Goal: Obtain resource: Obtain resource

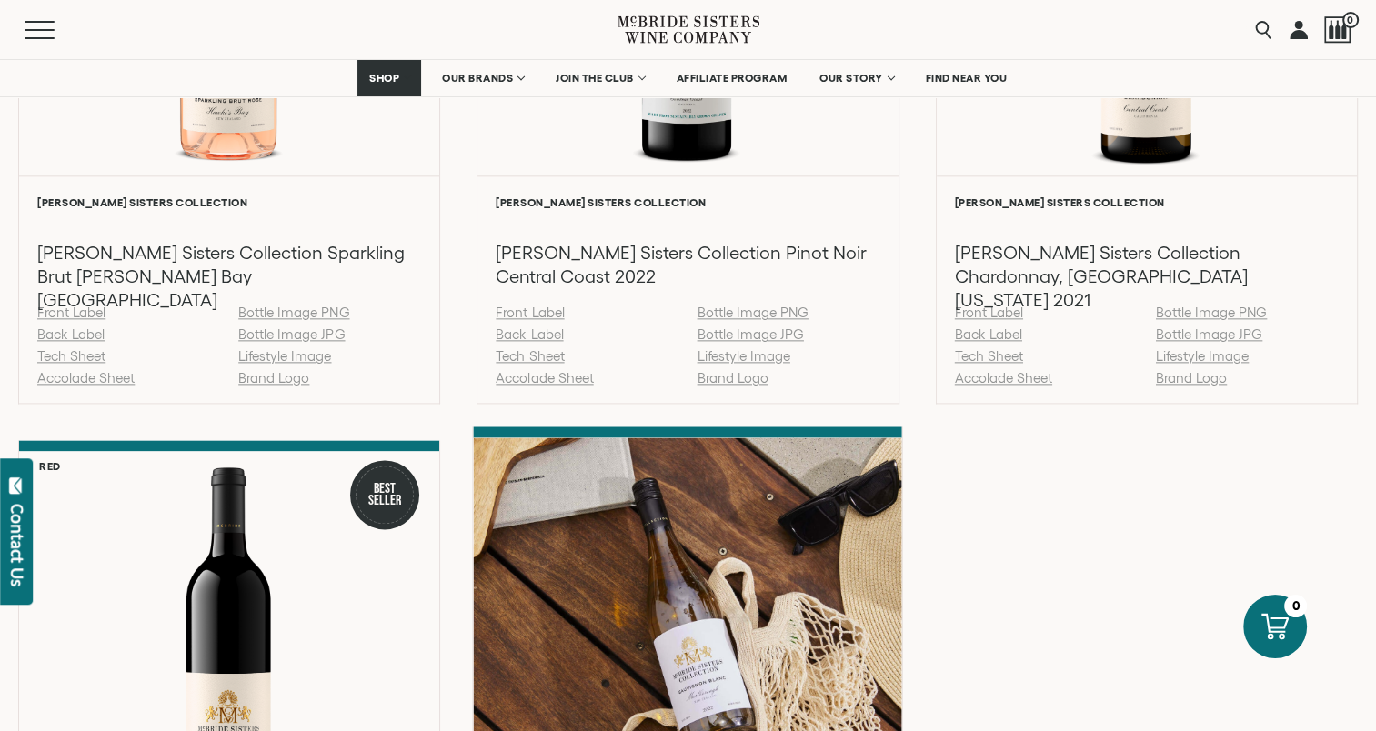
scroll to position [2456, 0]
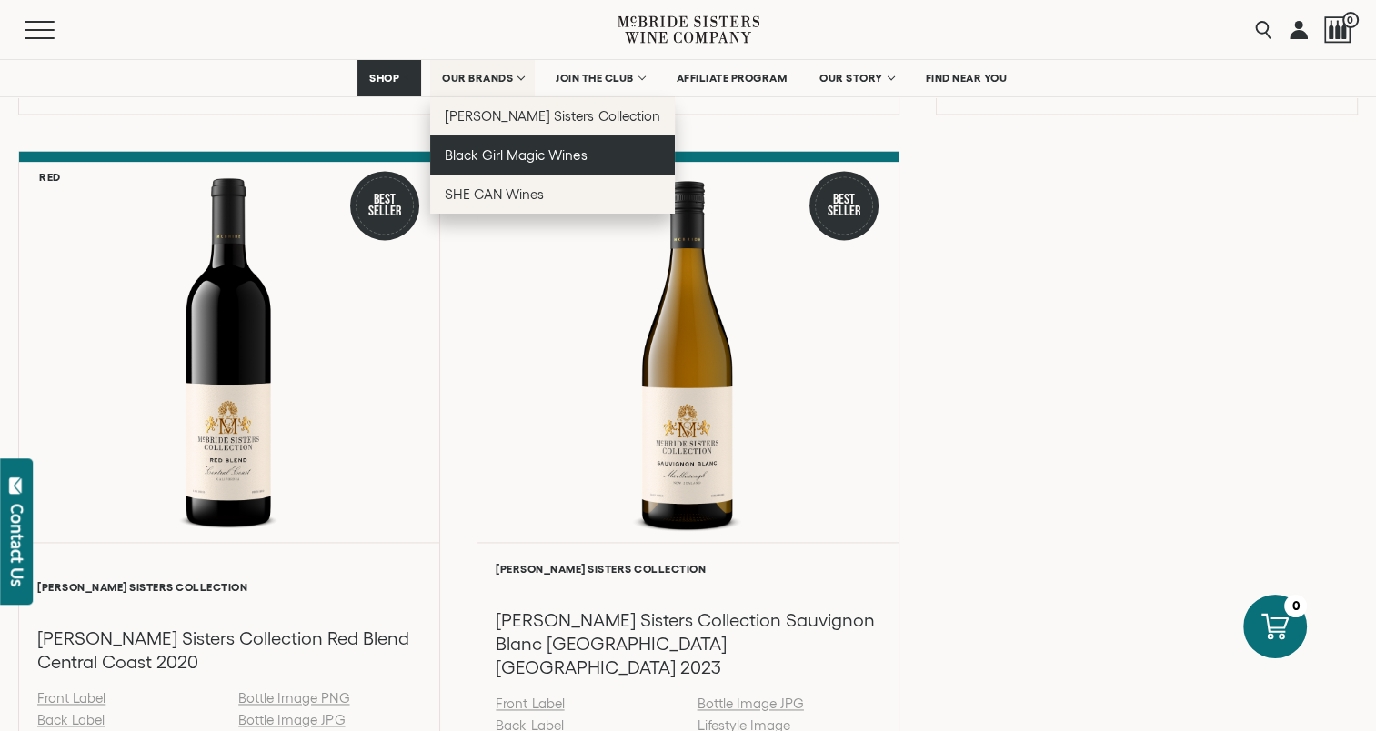
click at [481, 158] on span "Black Girl Magic Wines" at bounding box center [516, 154] width 142 height 15
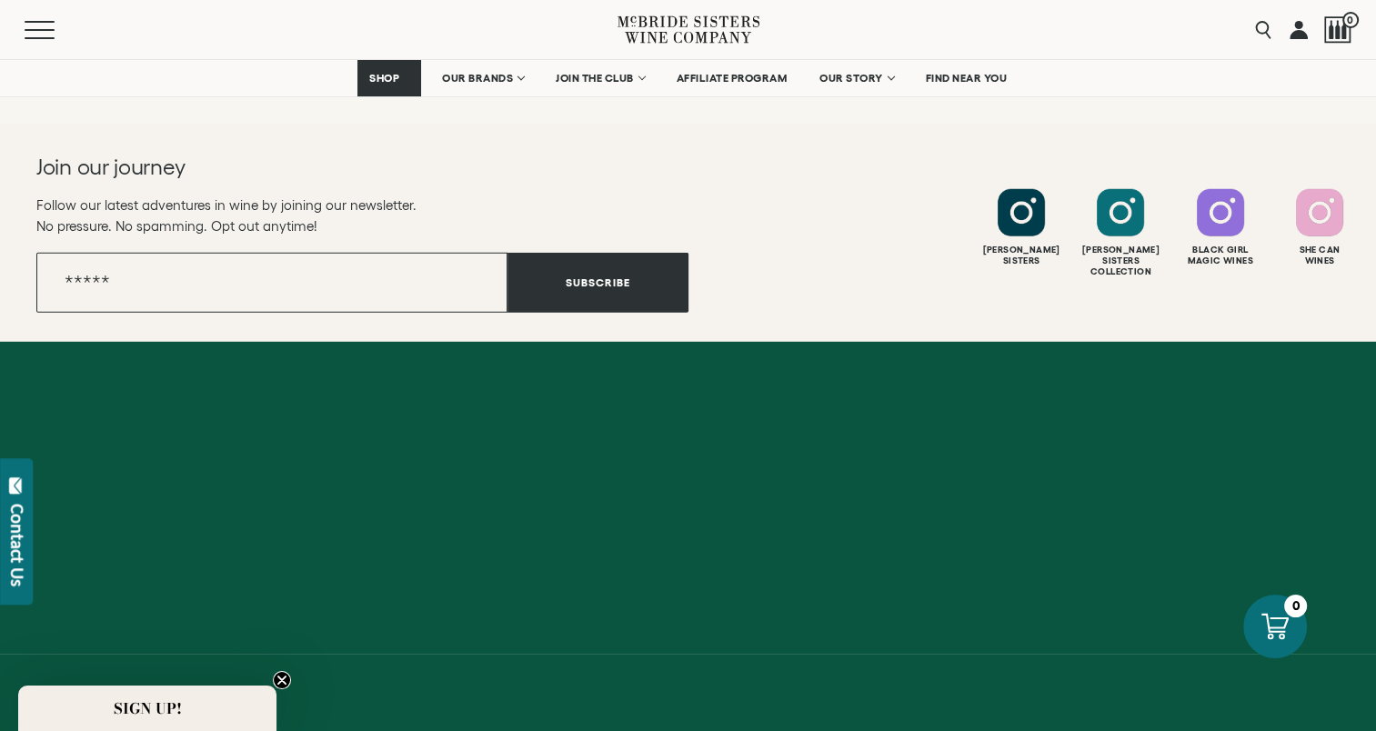
scroll to position [5116, 0]
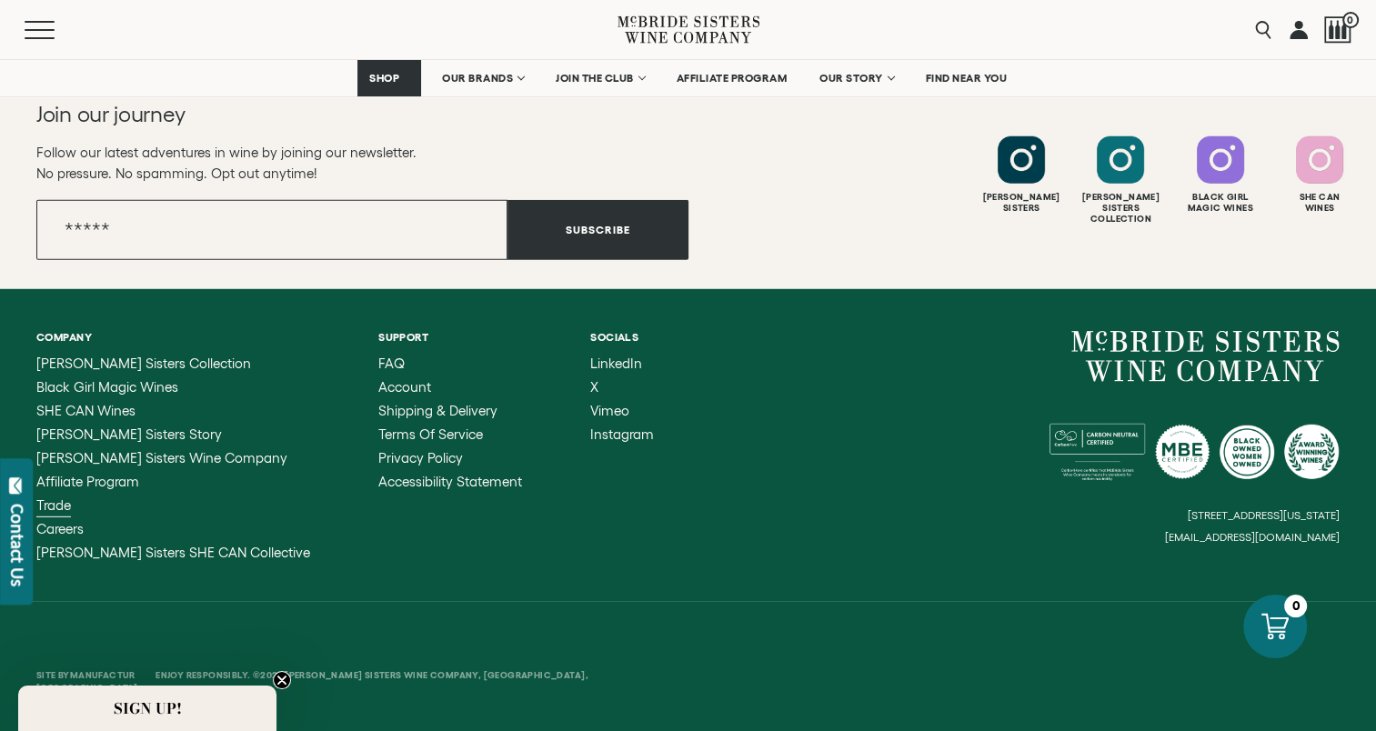
drag, startPoint x: 40, startPoint y: 504, endPoint x: 59, endPoint y: 509, distance: 19.9
click at [40, 503] on span "Trade" at bounding box center [53, 505] width 35 height 15
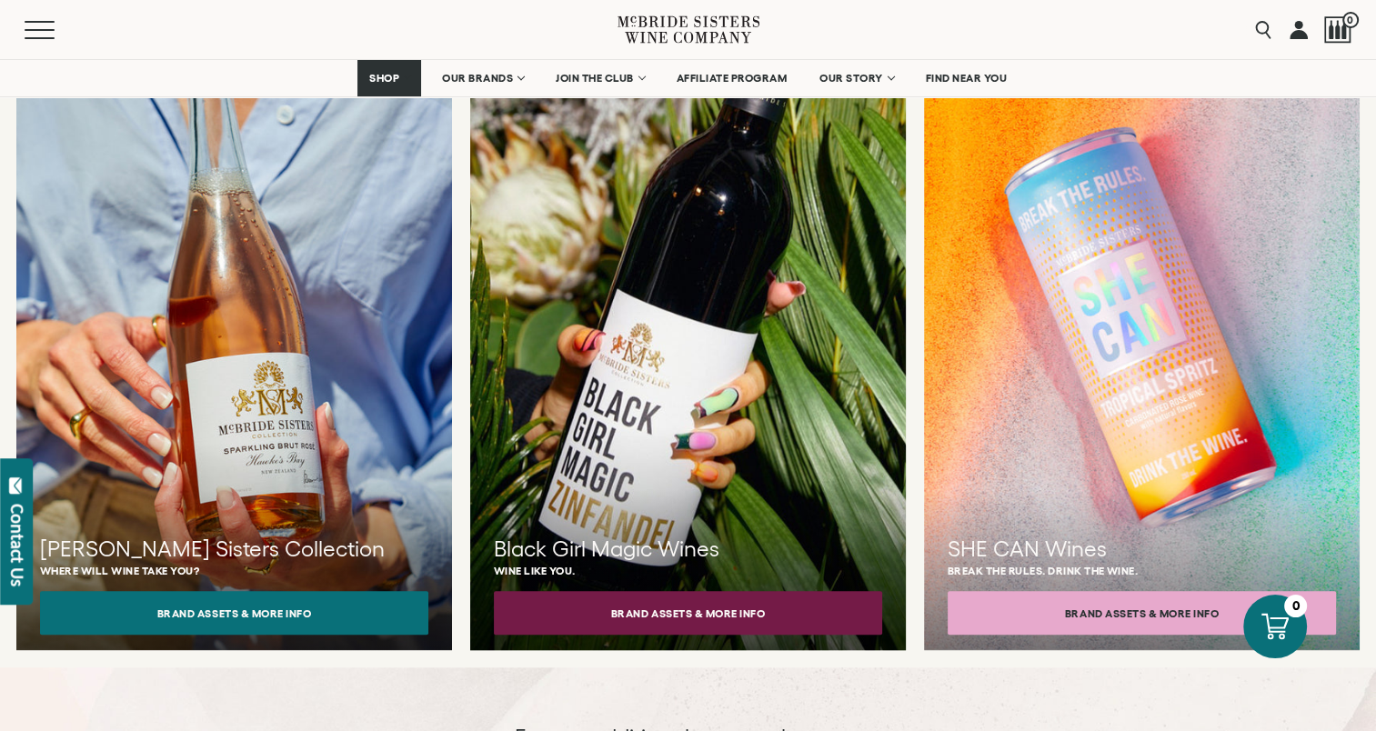
scroll to position [1910, 0]
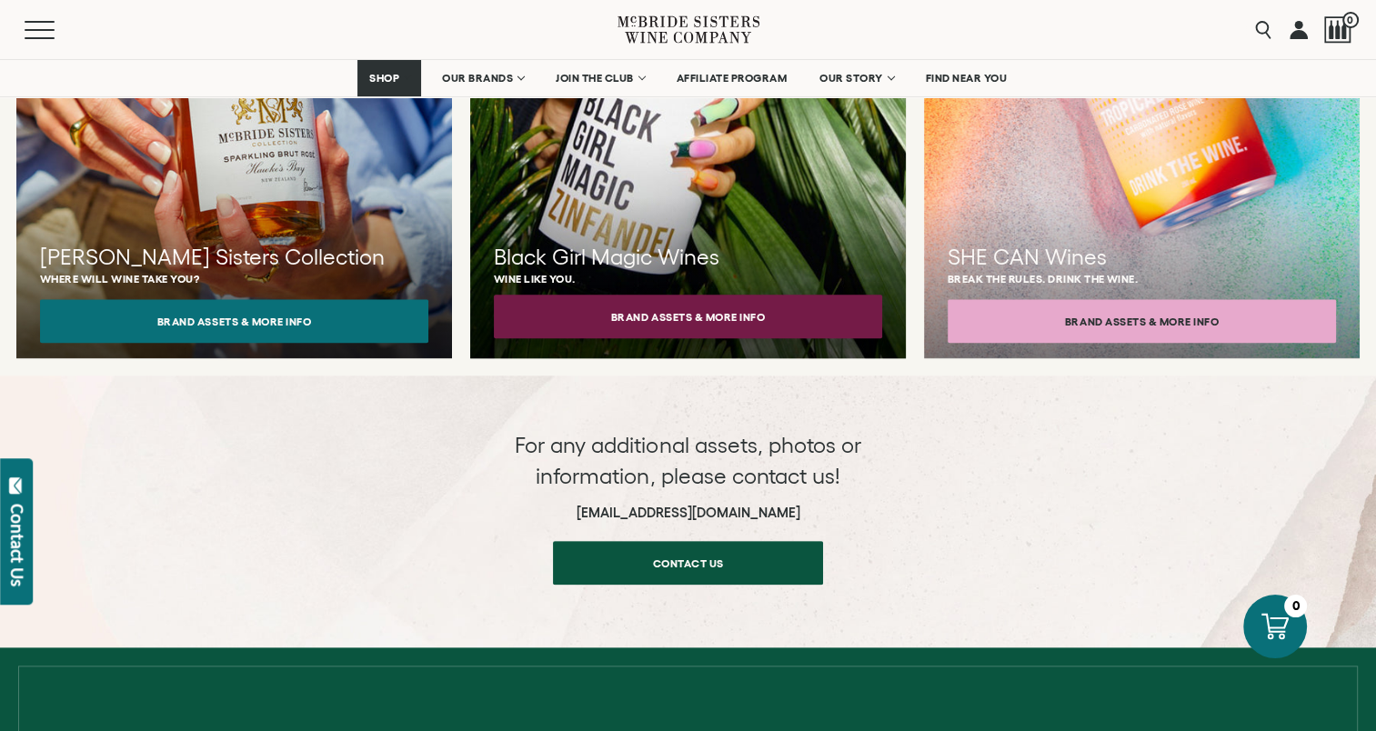
click at [675, 295] on button "Brand Assets & More Info" at bounding box center [688, 317] width 388 height 44
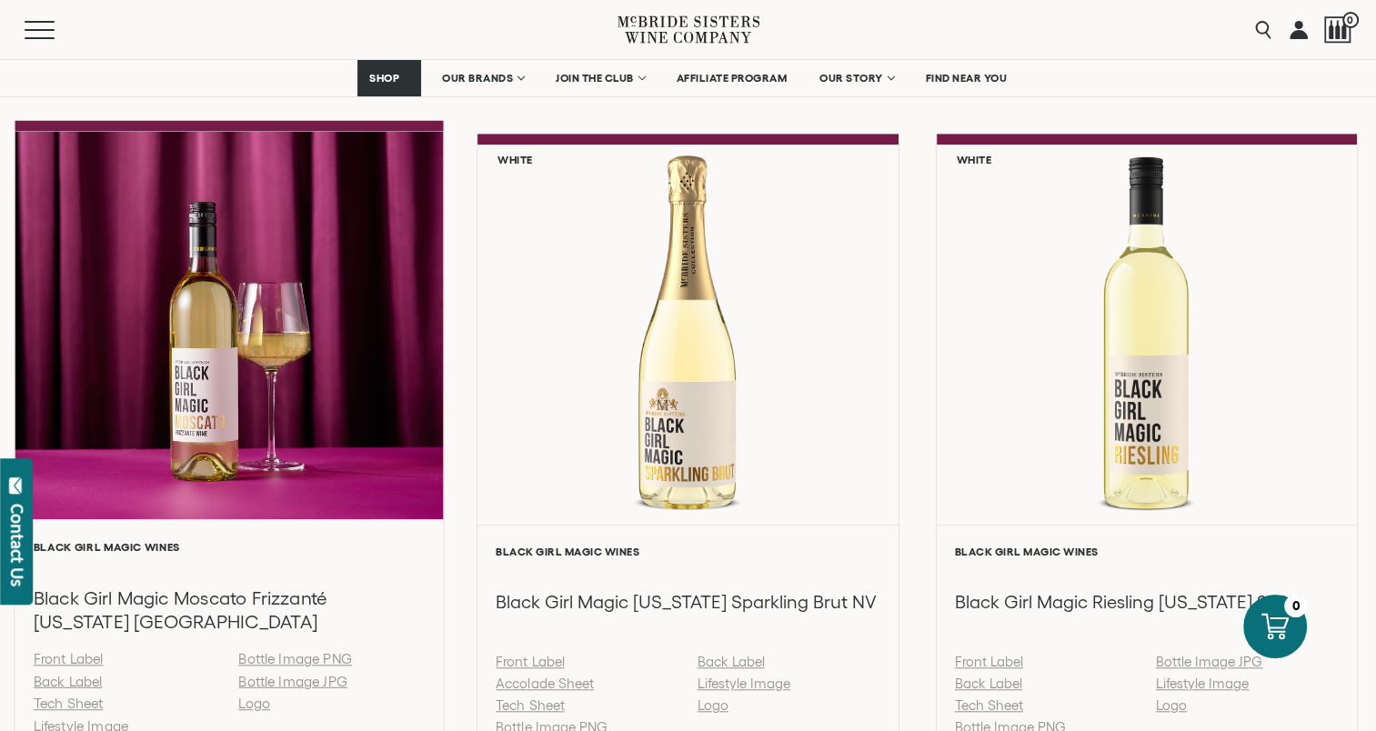
scroll to position [1365, 0]
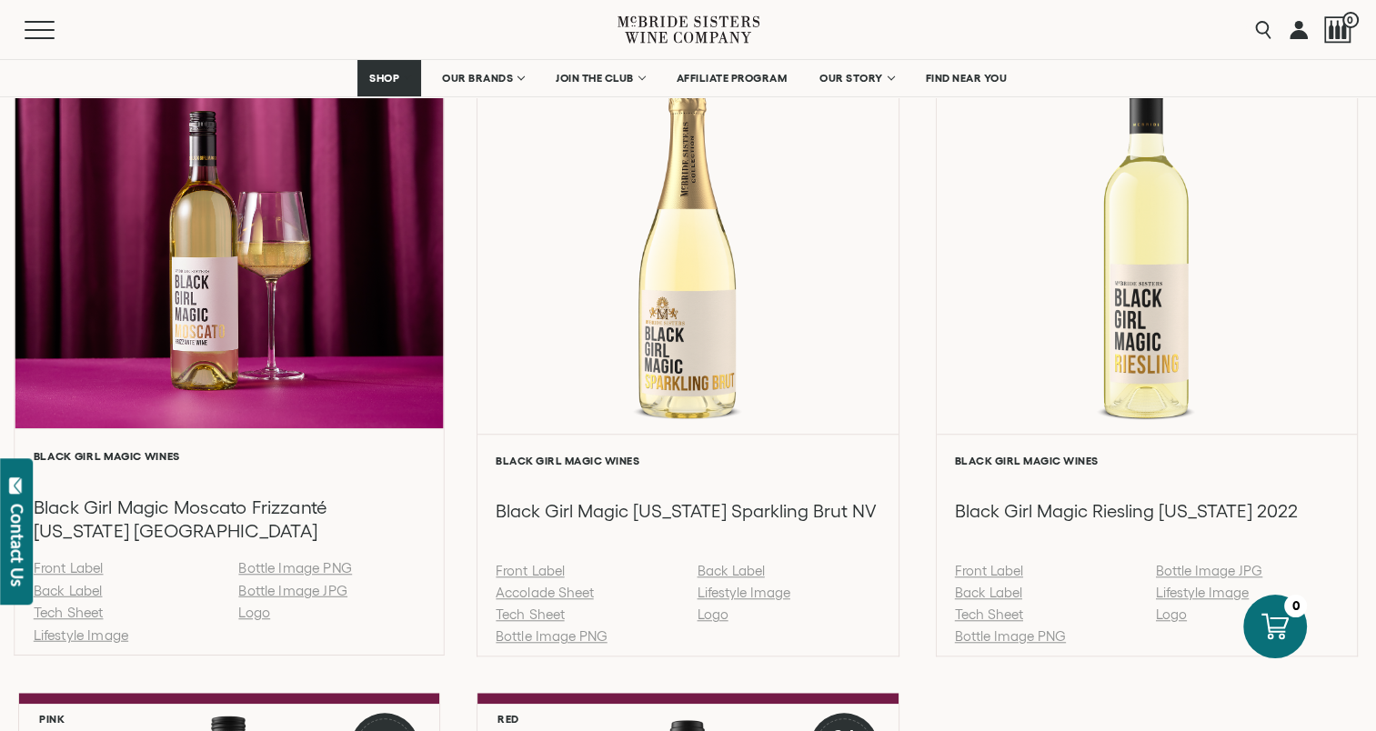
click at [89, 609] on link "Tech Sheet" at bounding box center [69, 612] width 70 height 15
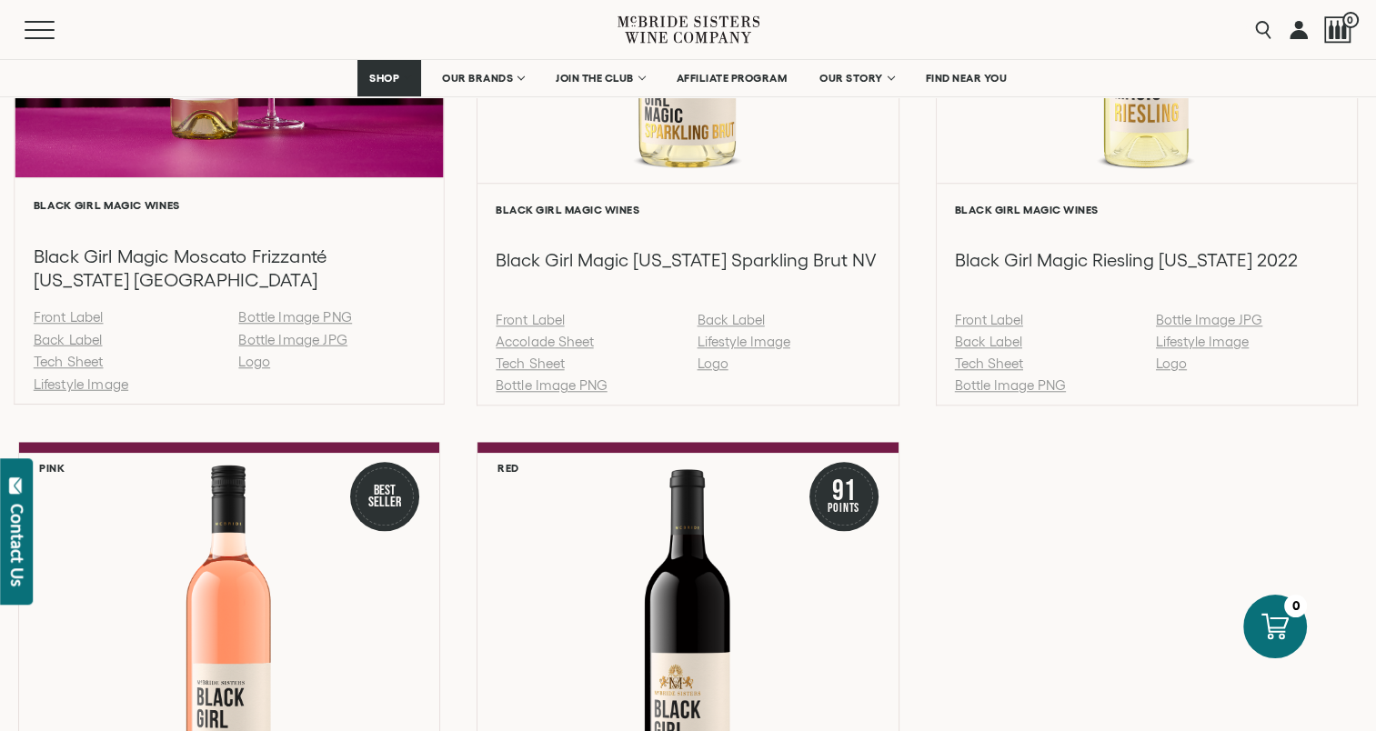
scroll to position [1455, 0]
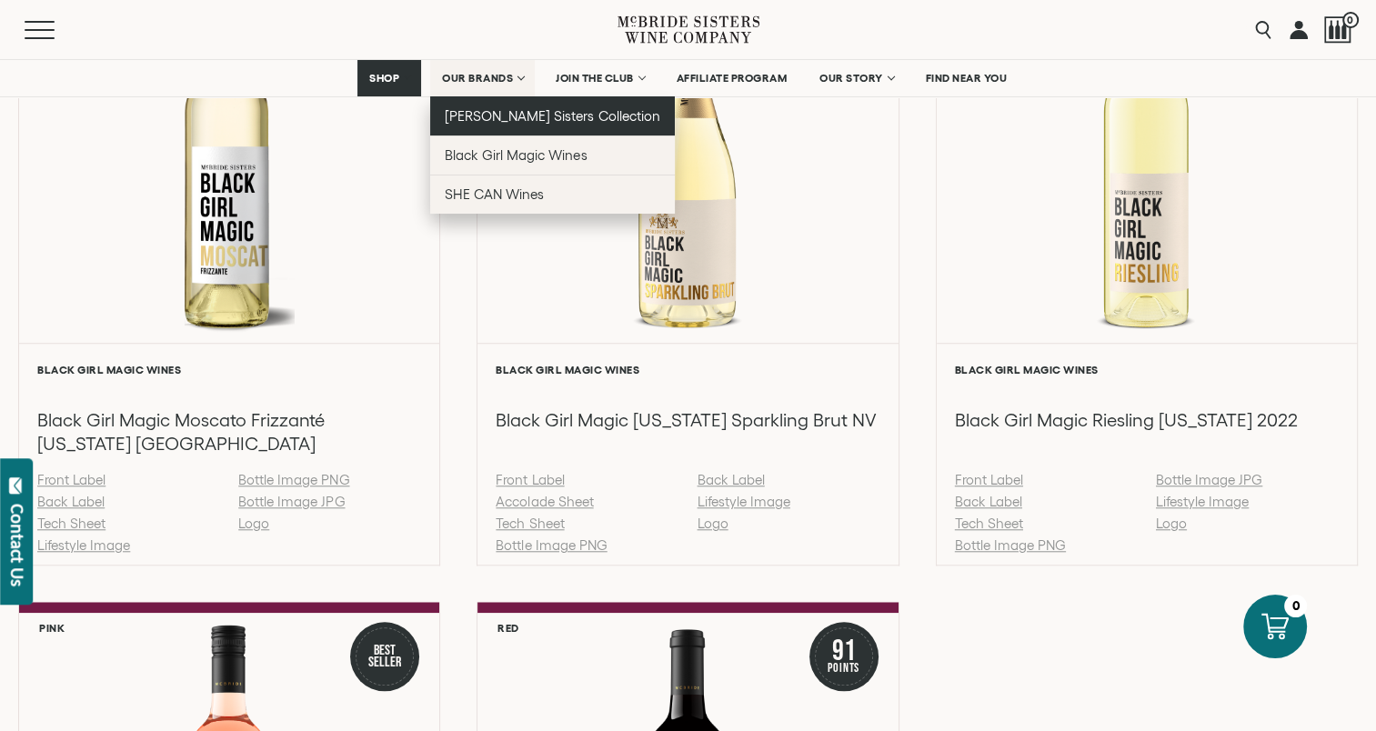
click at [501, 116] on span "[PERSON_NAME] Sisters Collection" at bounding box center [553, 115] width 216 height 15
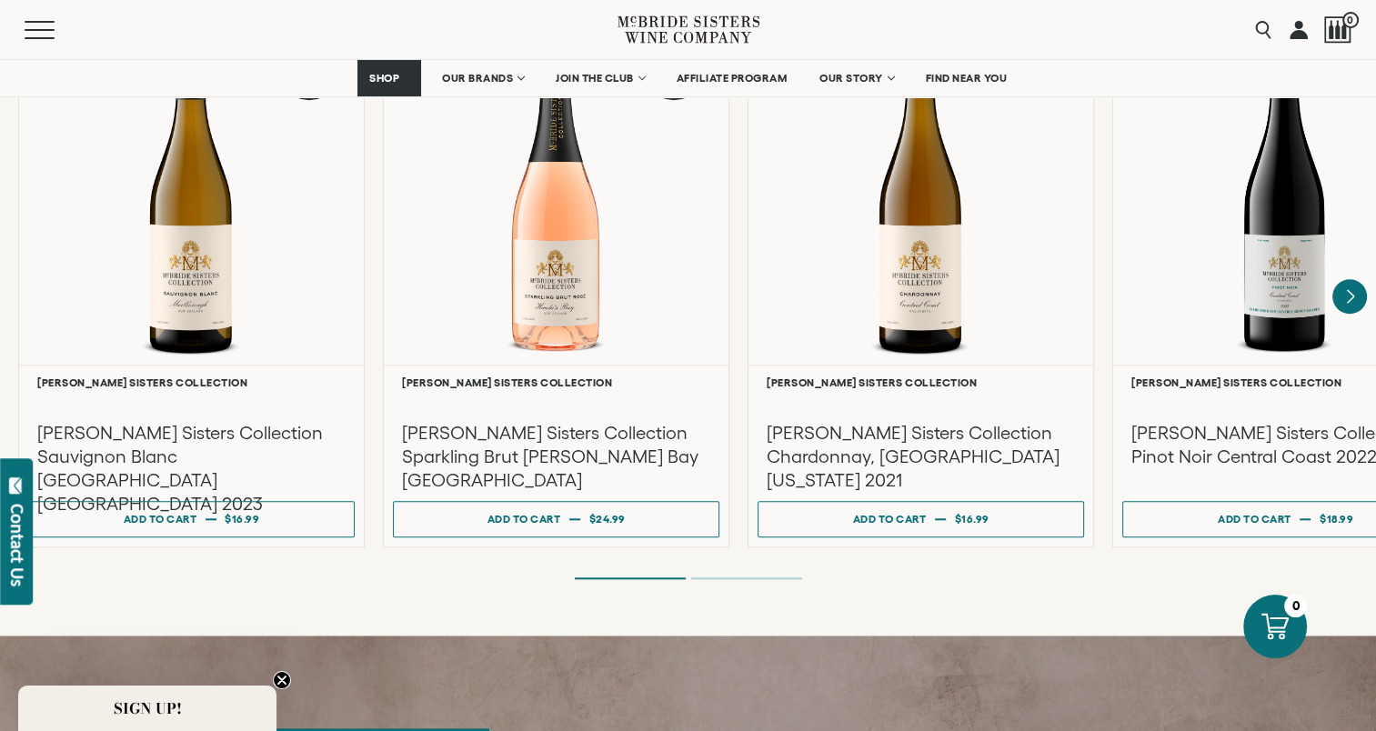
scroll to position [1637, 0]
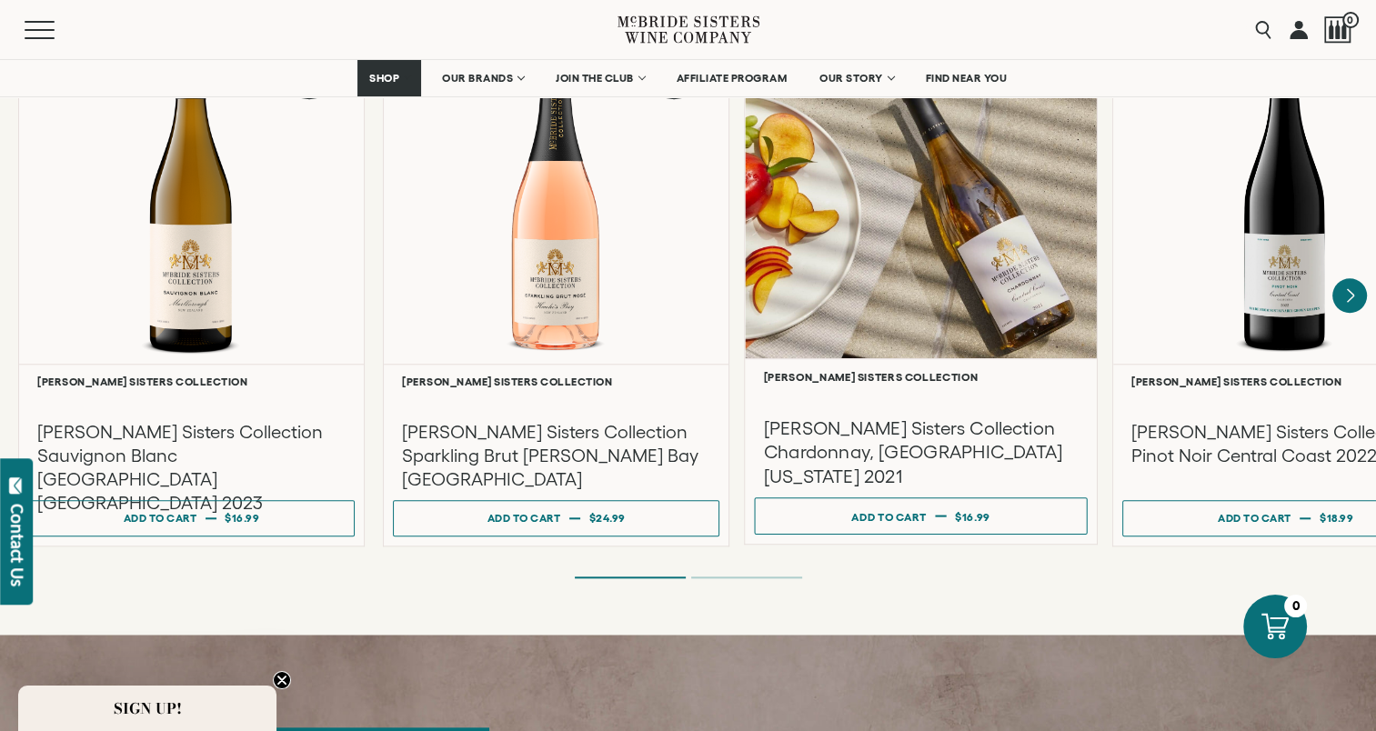
click at [978, 310] on div at bounding box center [921, 183] width 352 height 350
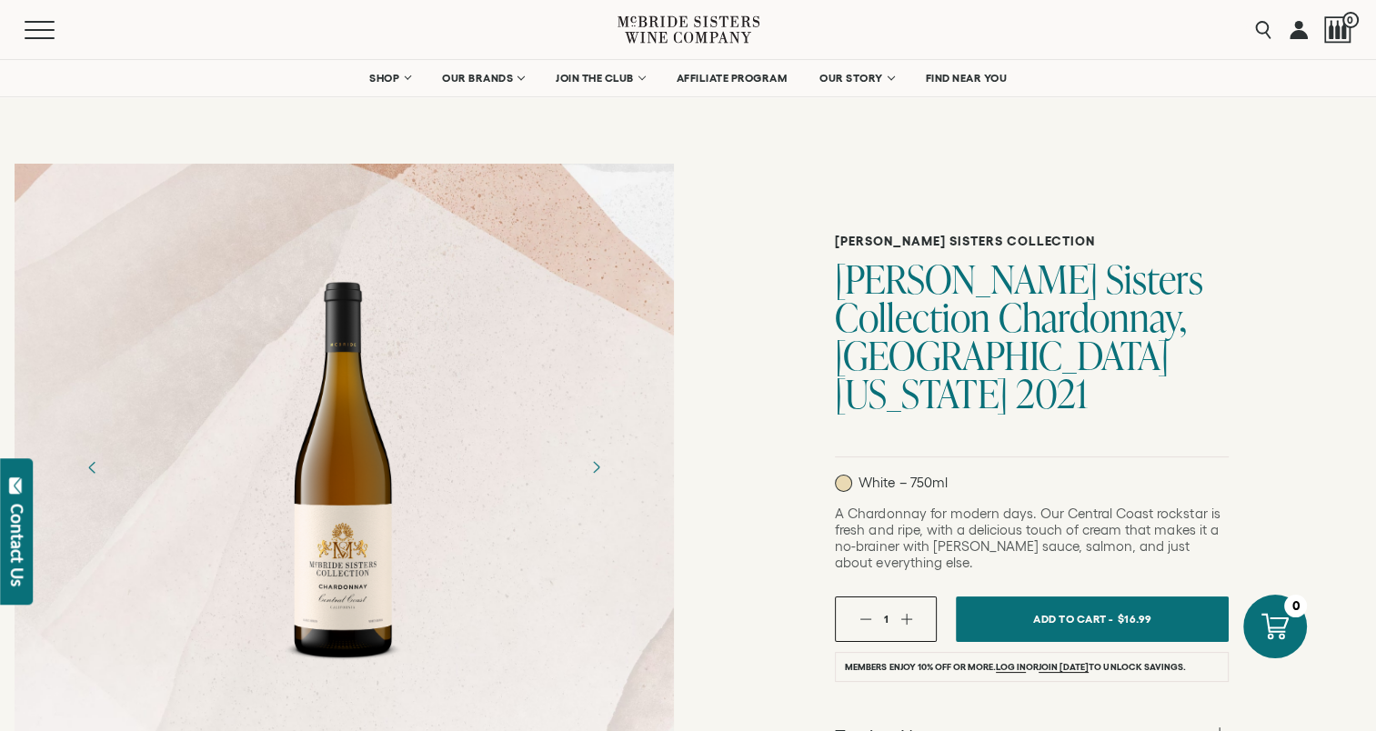
click at [335, 479] on div at bounding box center [344, 467] width 142 height 409
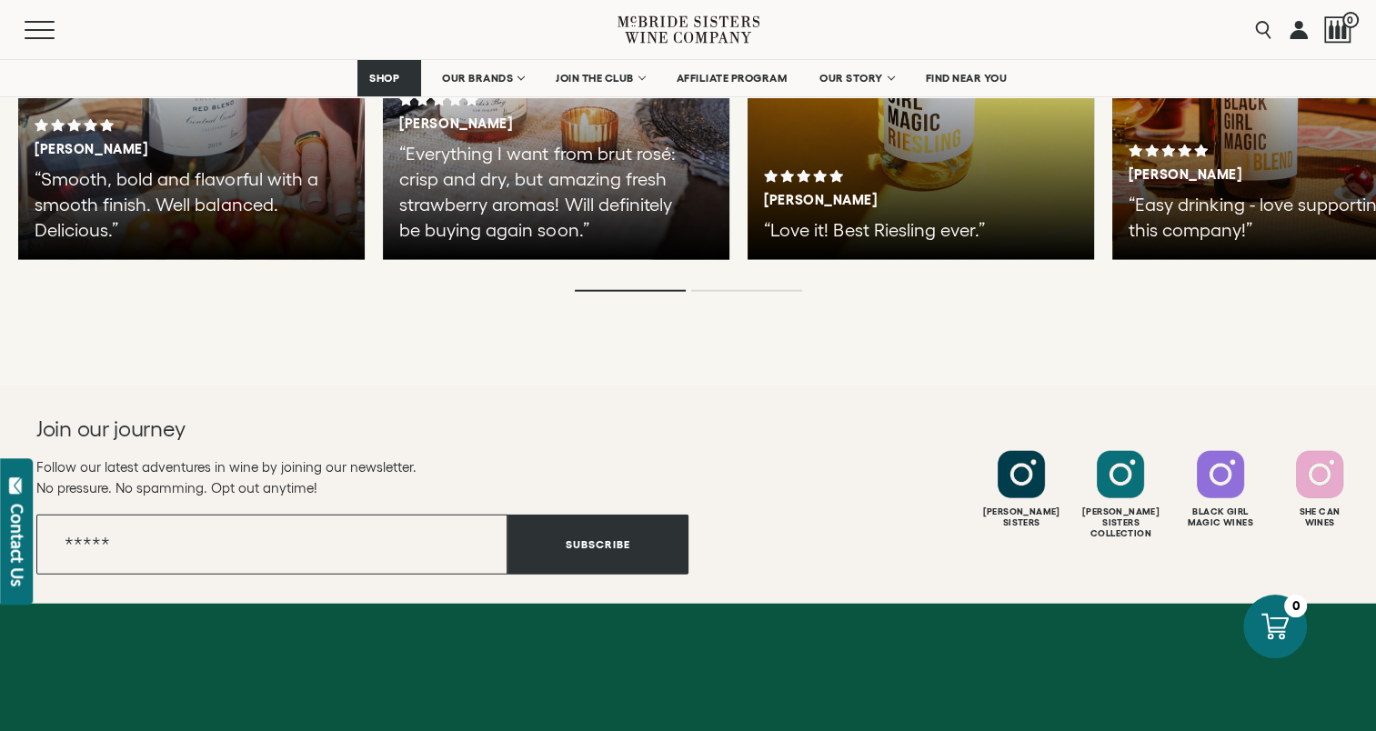
scroll to position [4601, 0]
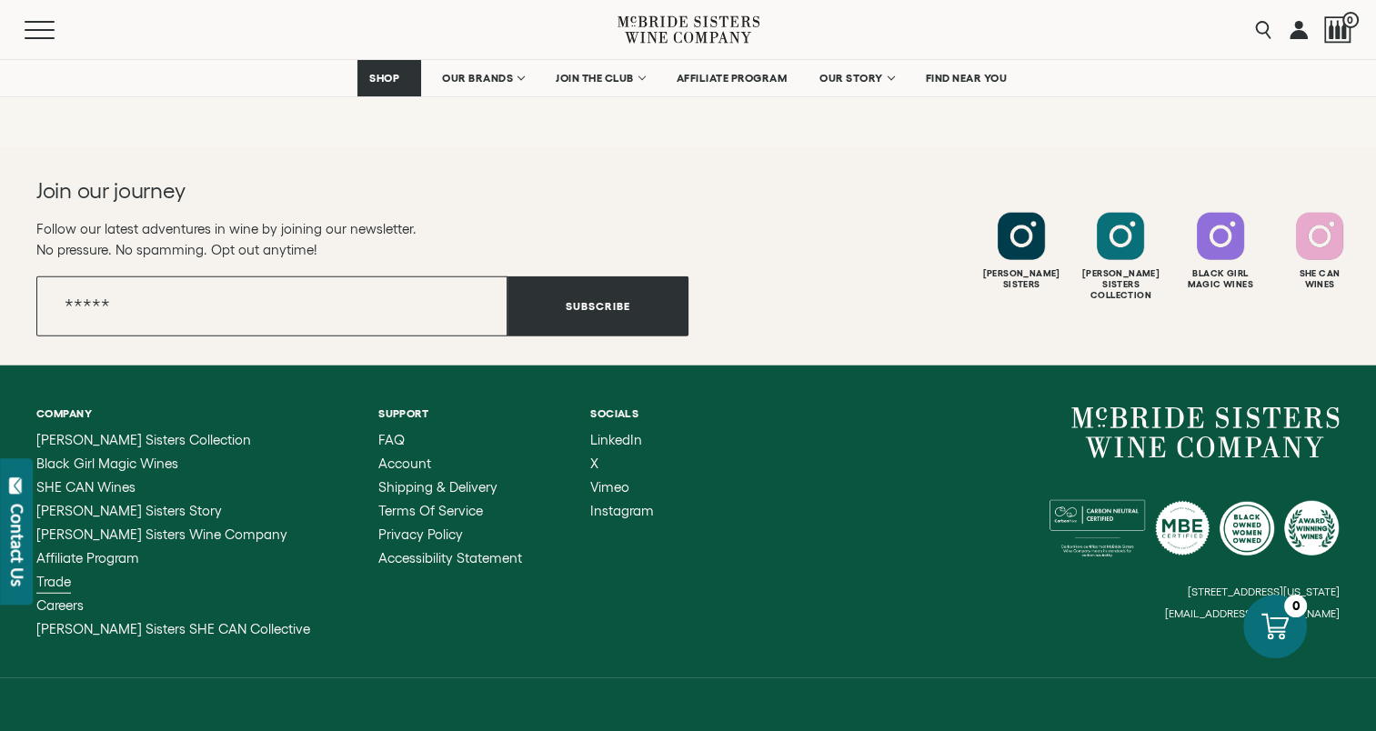
click at [58, 574] on span "Trade" at bounding box center [53, 581] width 35 height 15
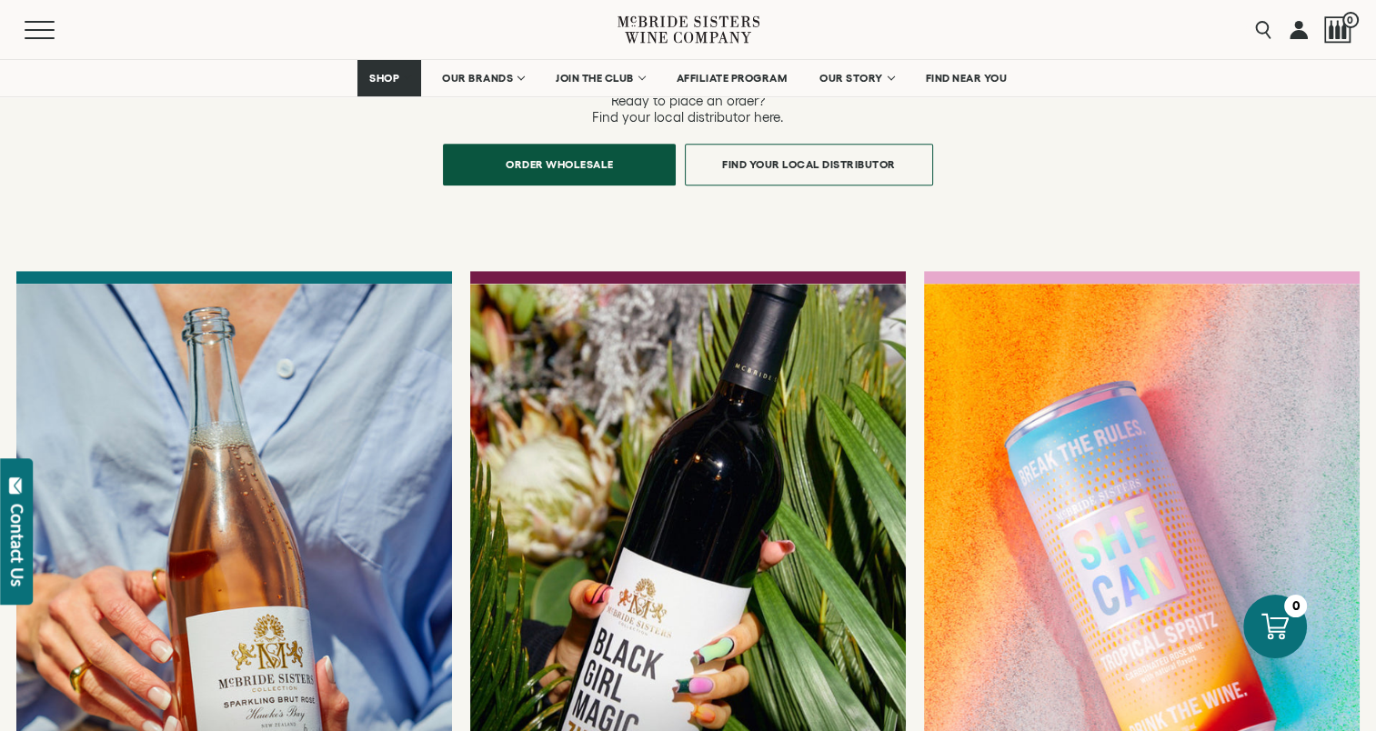
scroll to position [1819, 0]
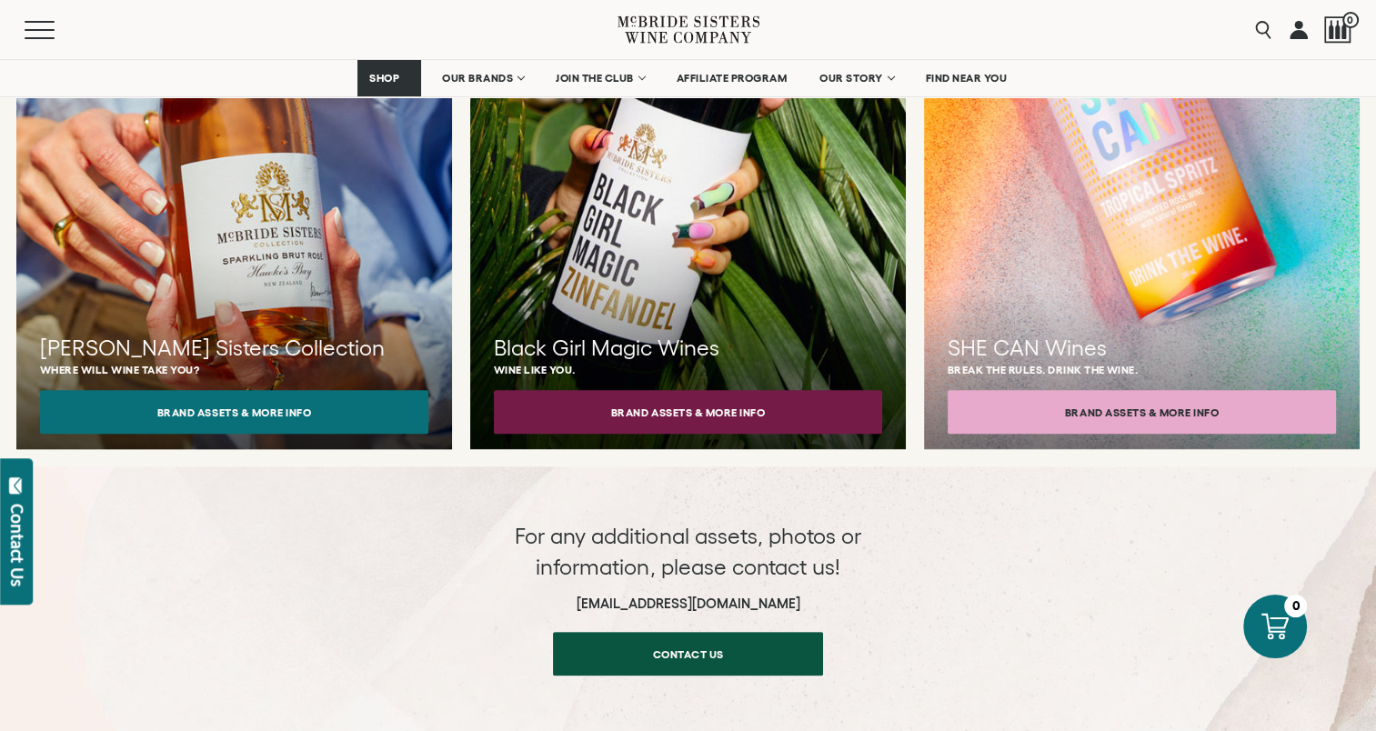
click at [358, 234] on div at bounding box center [234, 139] width 479 height 683
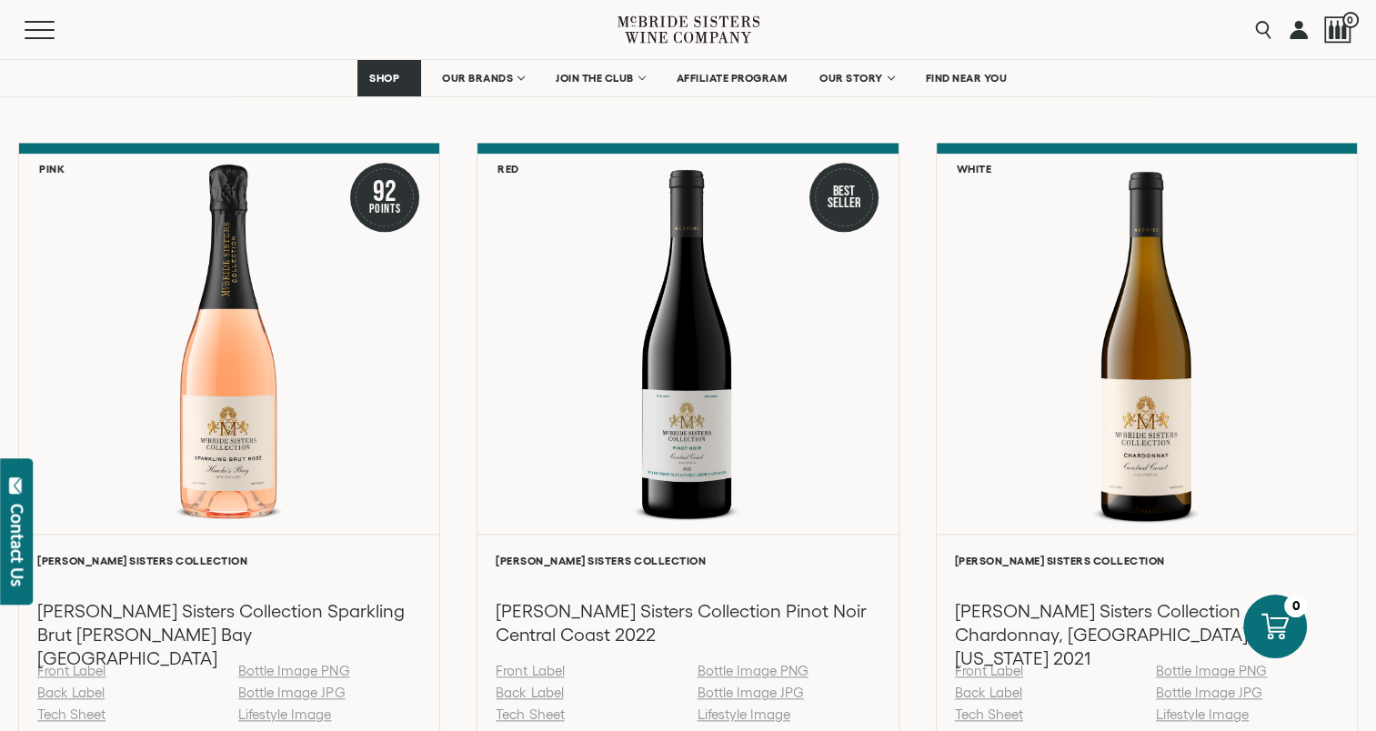
scroll to position [1910, 0]
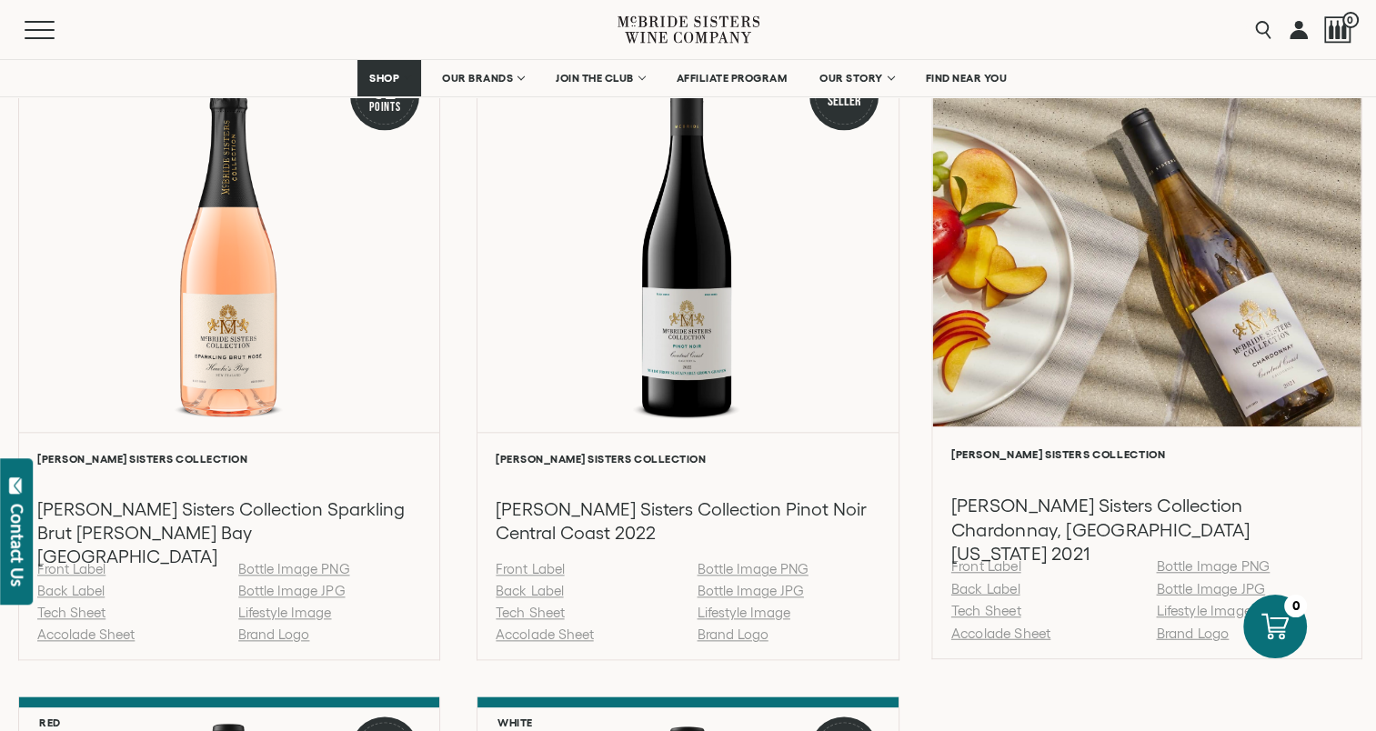
click at [991, 607] on link "Tech Sheet" at bounding box center [986, 610] width 70 height 15
click at [1205, 564] on link "Bottle Image PNG" at bounding box center [1213, 566] width 114 height 15
click at [980, 632] on link "Accolade Sheet" at bounding box center [1000, 632] width 99 height 15
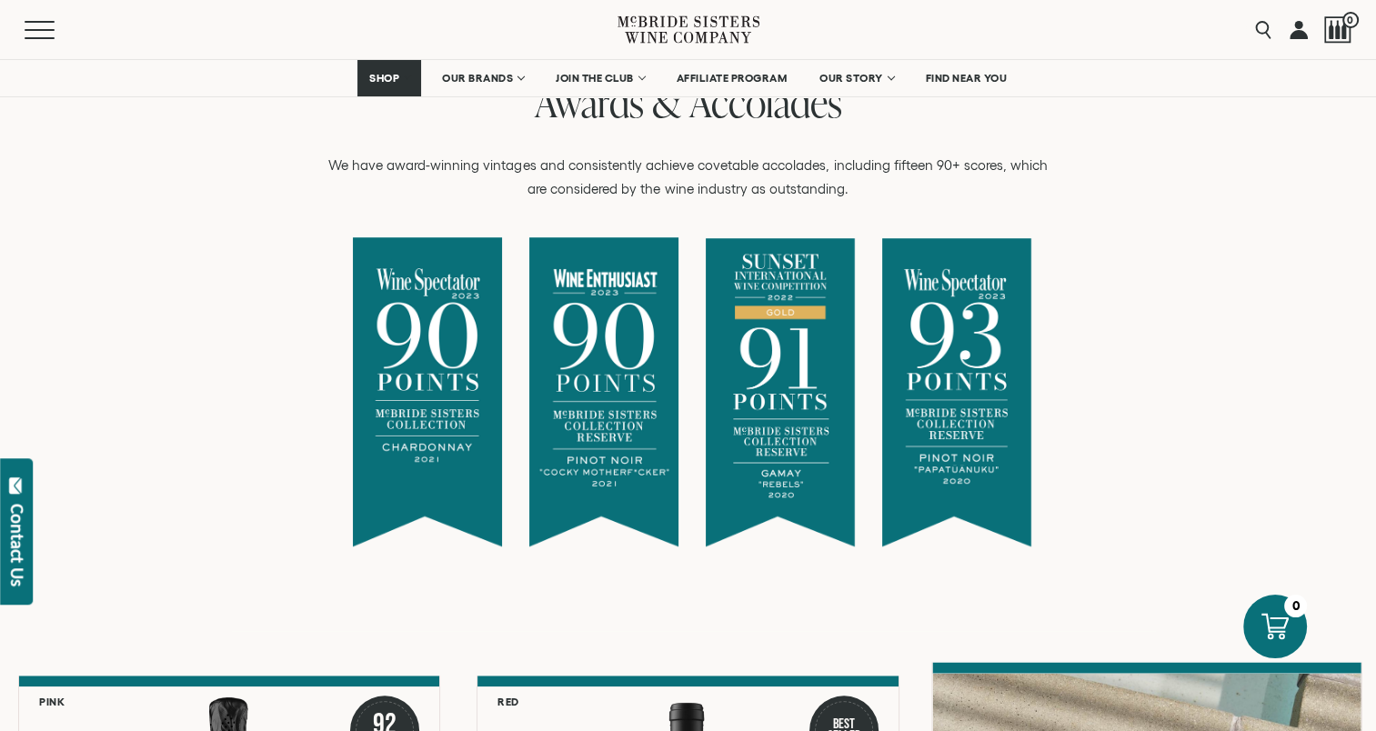
scroll to position [1274, 0]
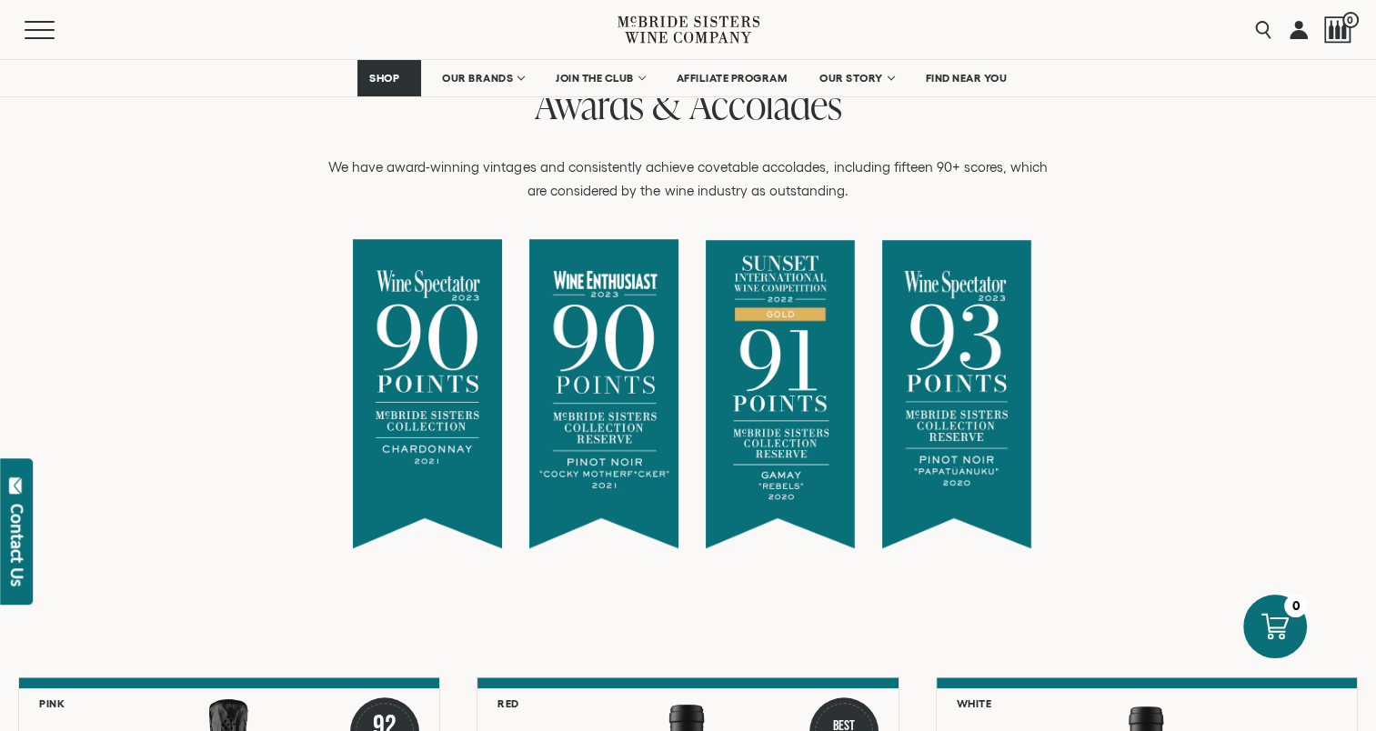
click at [285, 484] on div "Awards & Accolades We have award-winning vintages and consistently achieve cove…" at bounding box center [688, 328] width 1349 height 484
click at [237, 460] on div "Awards & Accolades We have award-winning vintages and consistently achieve cove…" at bounding box center [688, 328] width 1349 height 484
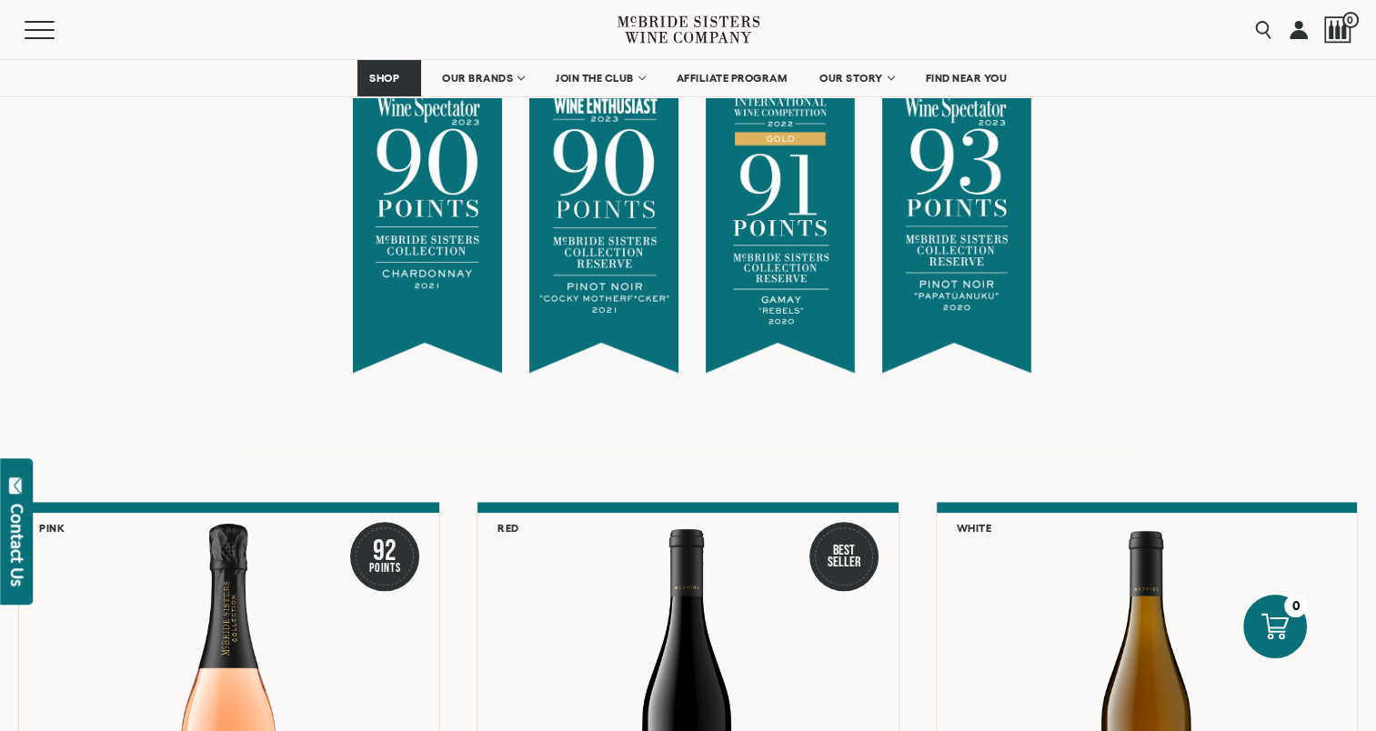
scroll to position [1546, 0]
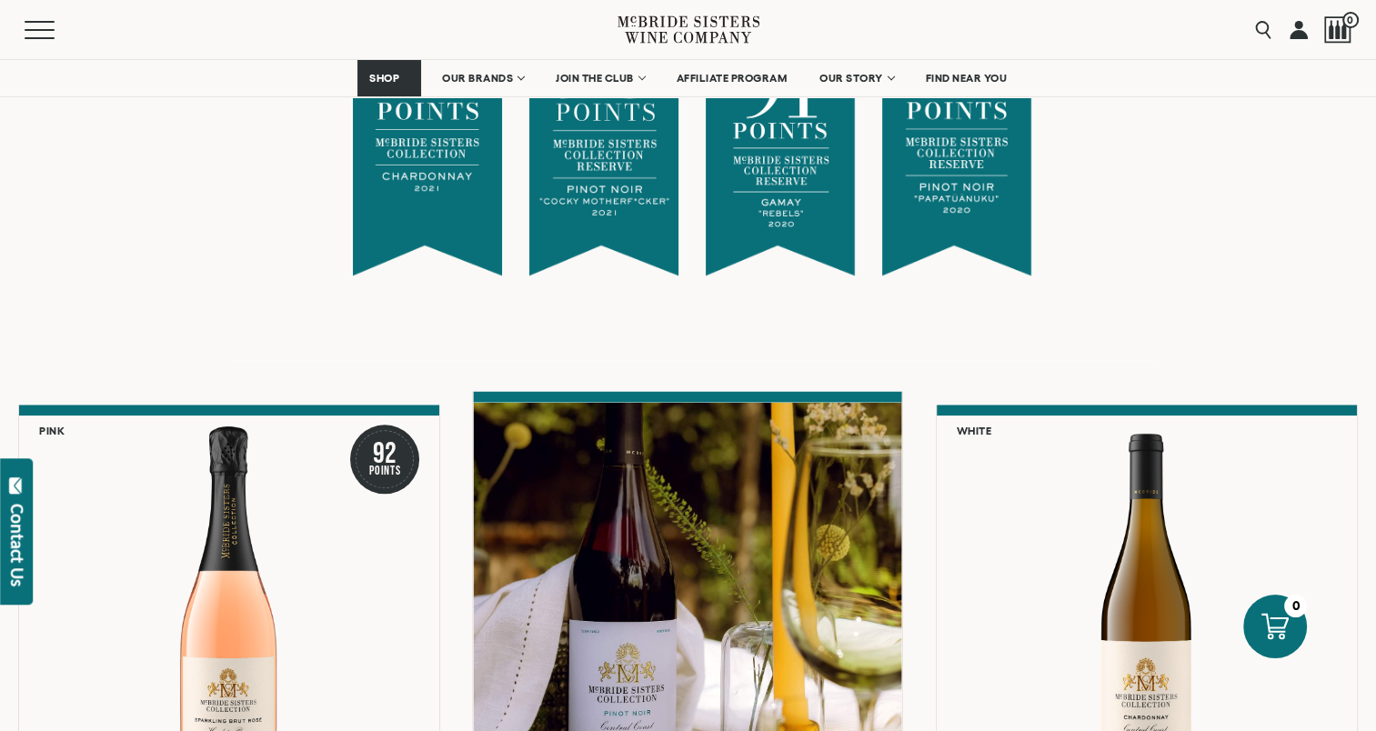
drag, startPoint x: 985, startPoint y: 126, endPoint x: 893, endPoint y: 604, distance: 487.2
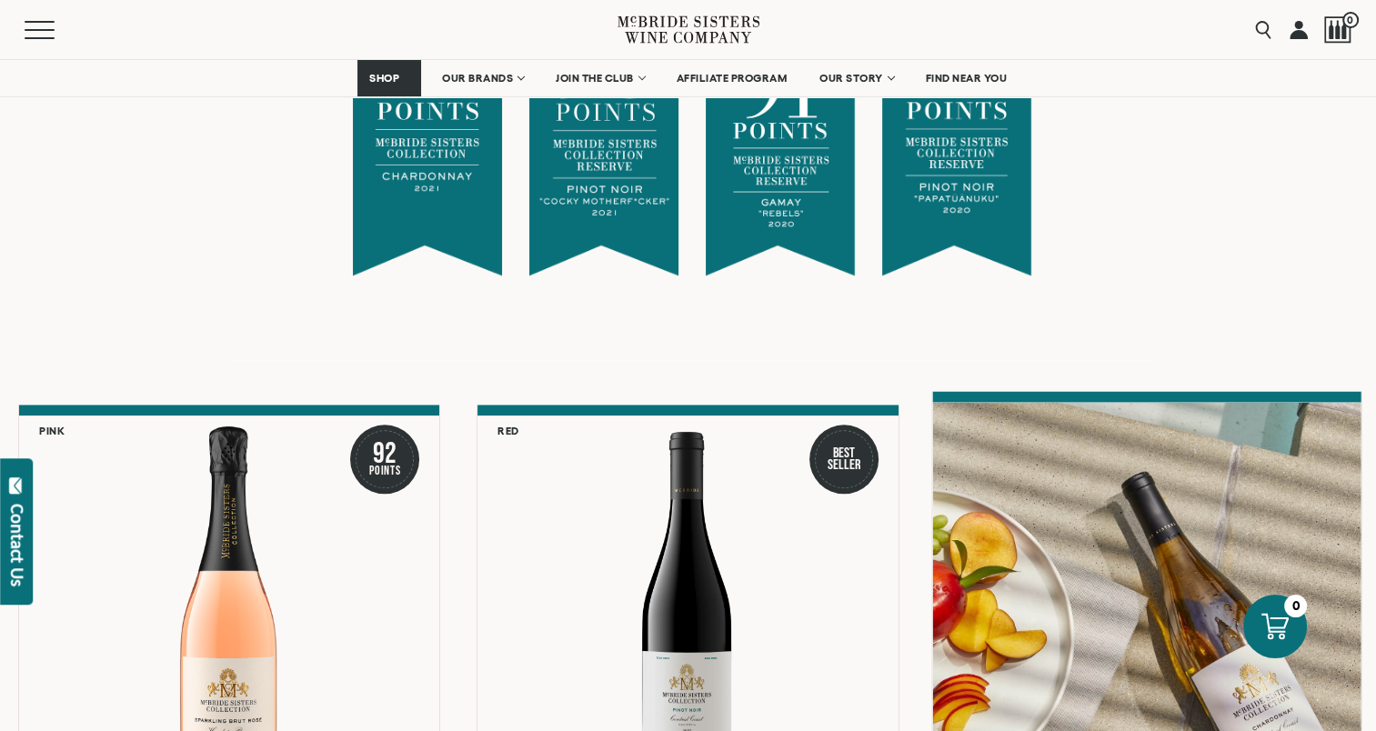
drag, startPoint x: 893, startPoint y: 604, endPoint x: 1242, endPoint y: 535, distance: 355.2
click at [1244, 535] on div at bounding box center [1146, 597] width 429 height 388
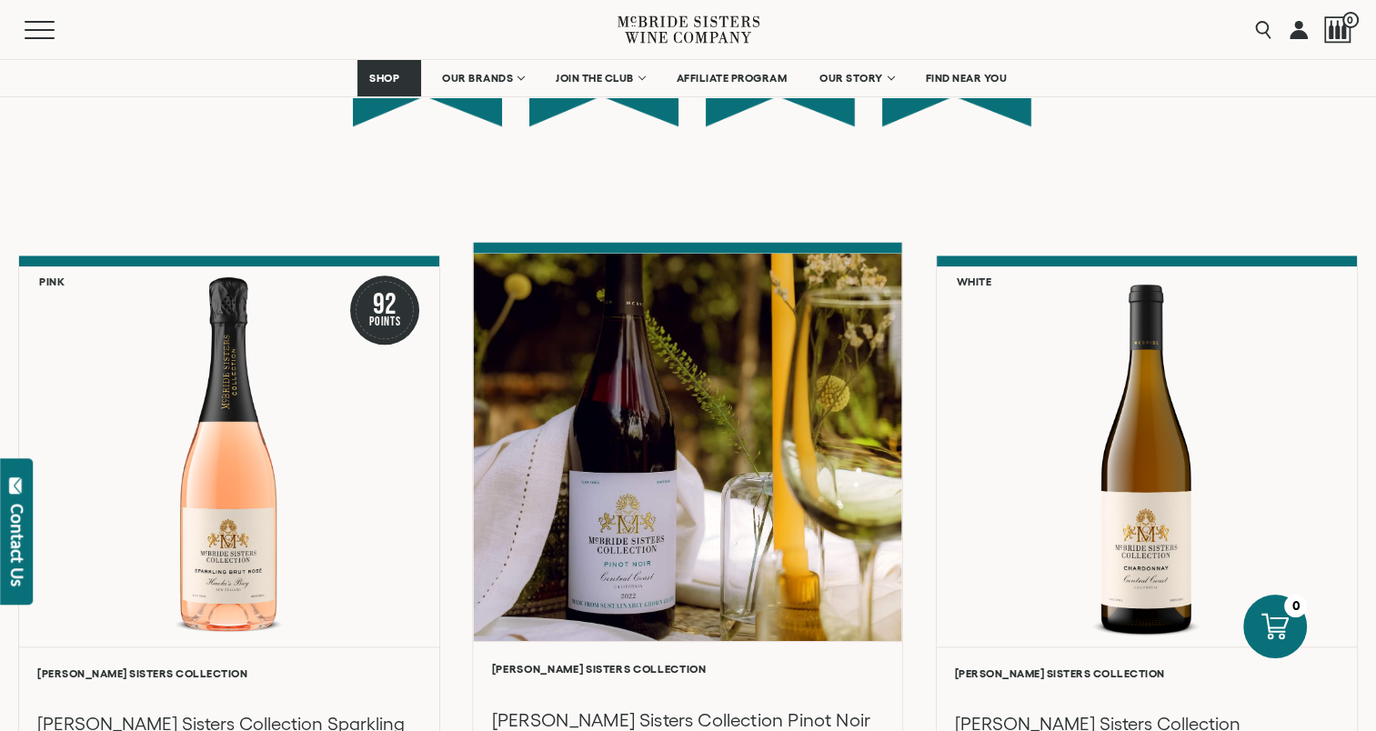
scroll to position [2001, 0]
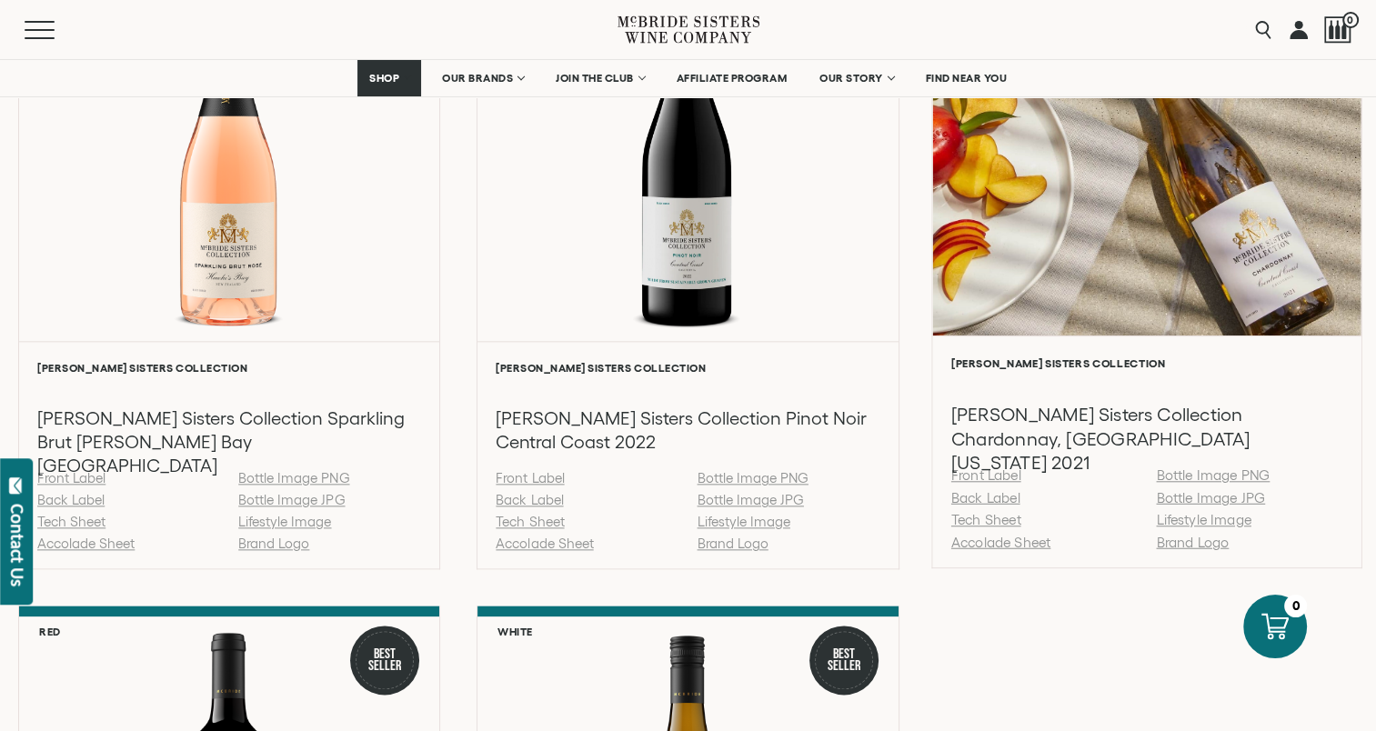
click at [986, 521] on link "Tech Sheet" at bounding box center [986, 519] width 70 height 15
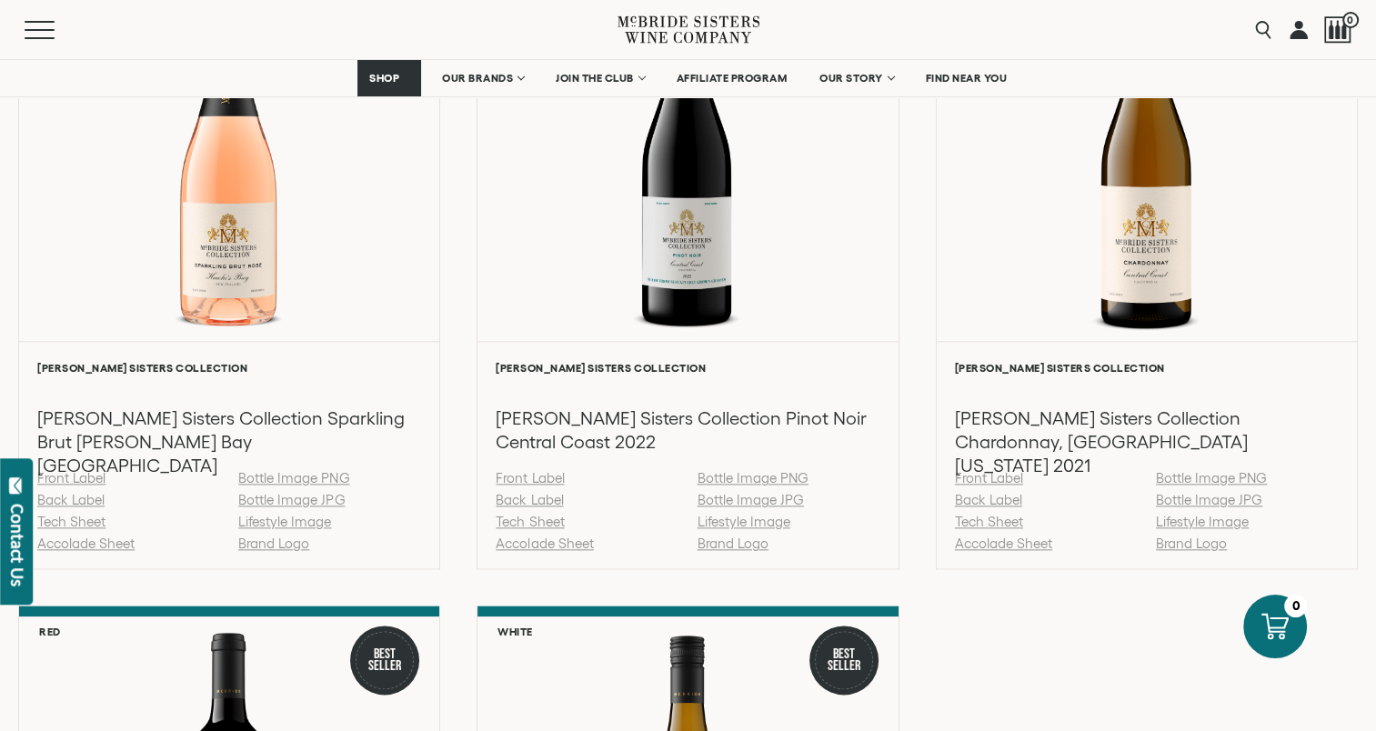
click at [1344, 604] on div "Pink 92 Points [PERSON_NAME] Sisters Collection [PERSON_NAME] Sisters Collectio…" at bounding box center [688, 597] width 1340 height 1294
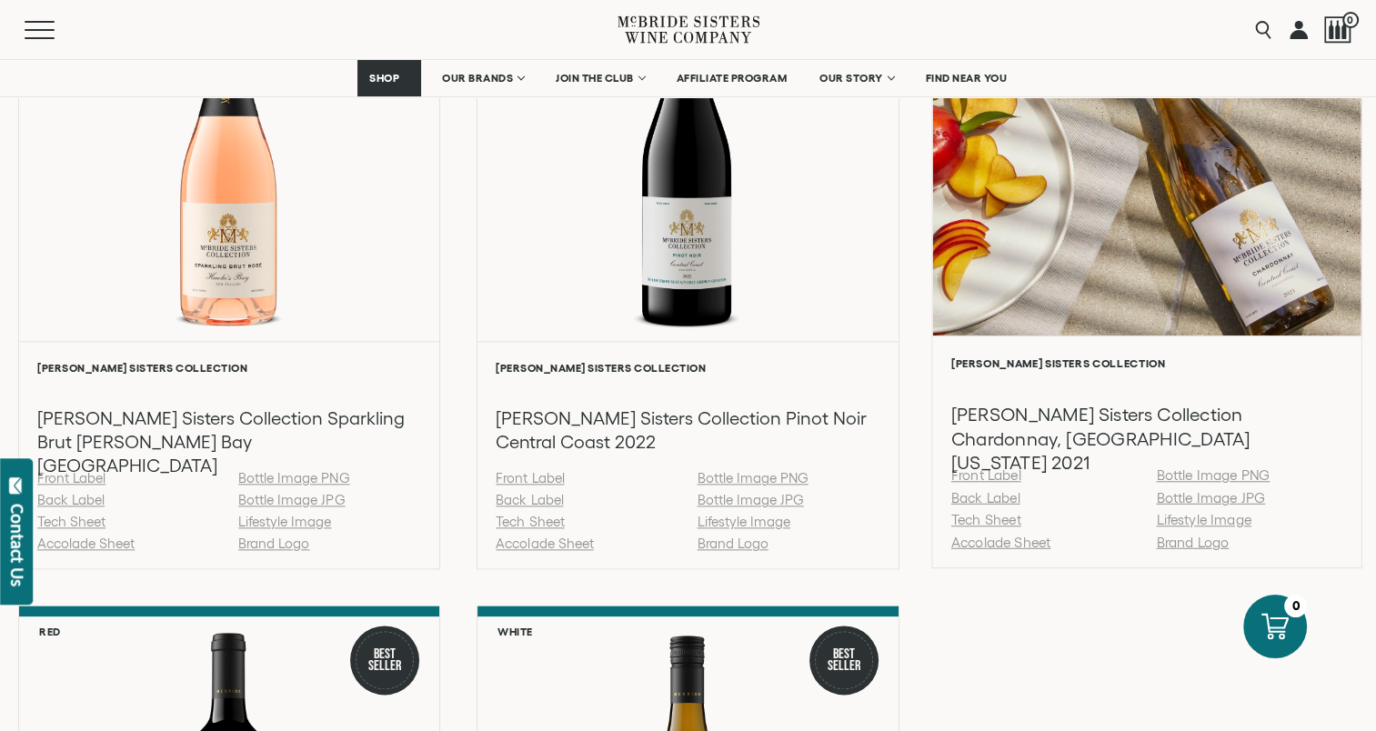
click at [986, 541] on link "Accolade Sheet" at bounding box center [1000, 541] width 99 height 15
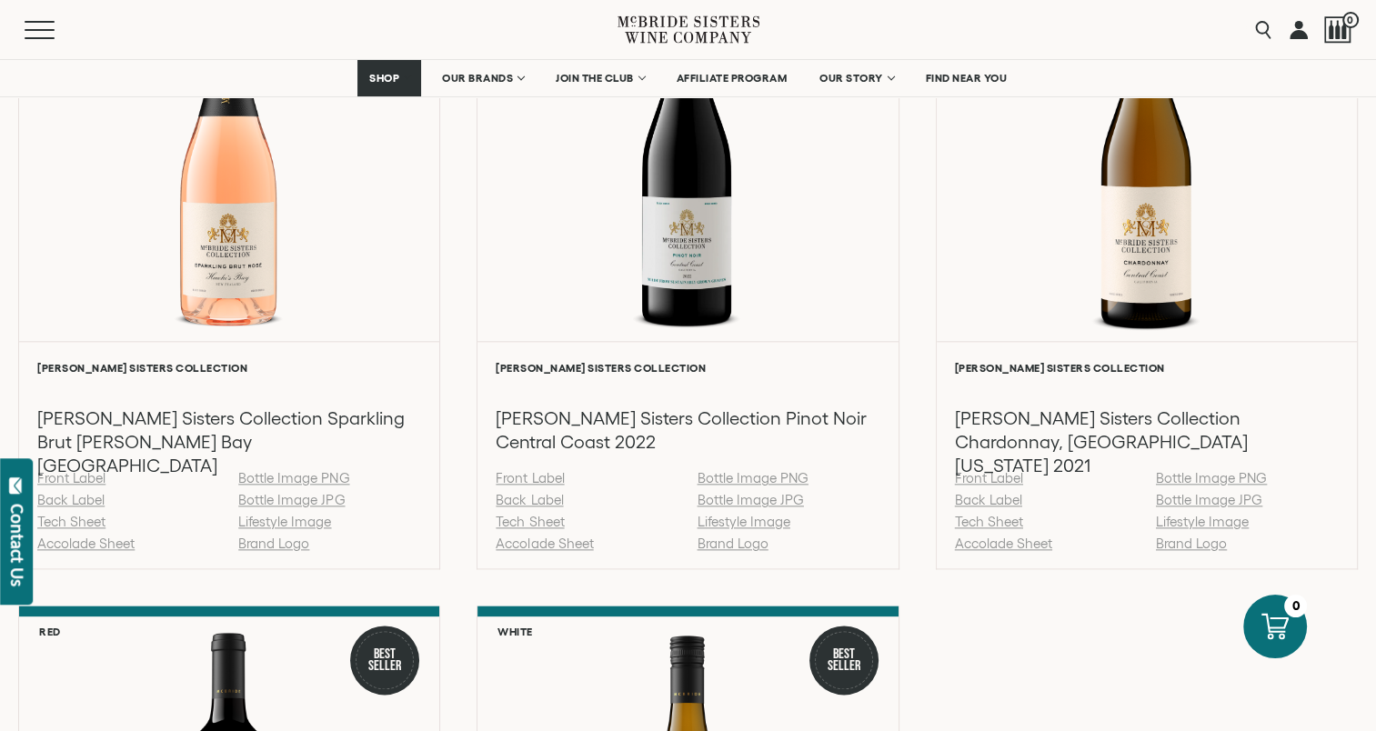
click at [992, 671] on div "Pink 92 Points [PERSON_NAME] Sisters Collection [PERSON_NAME] Sisters Collectio…" at bounding box center [688, 597] width 1340 height 1294
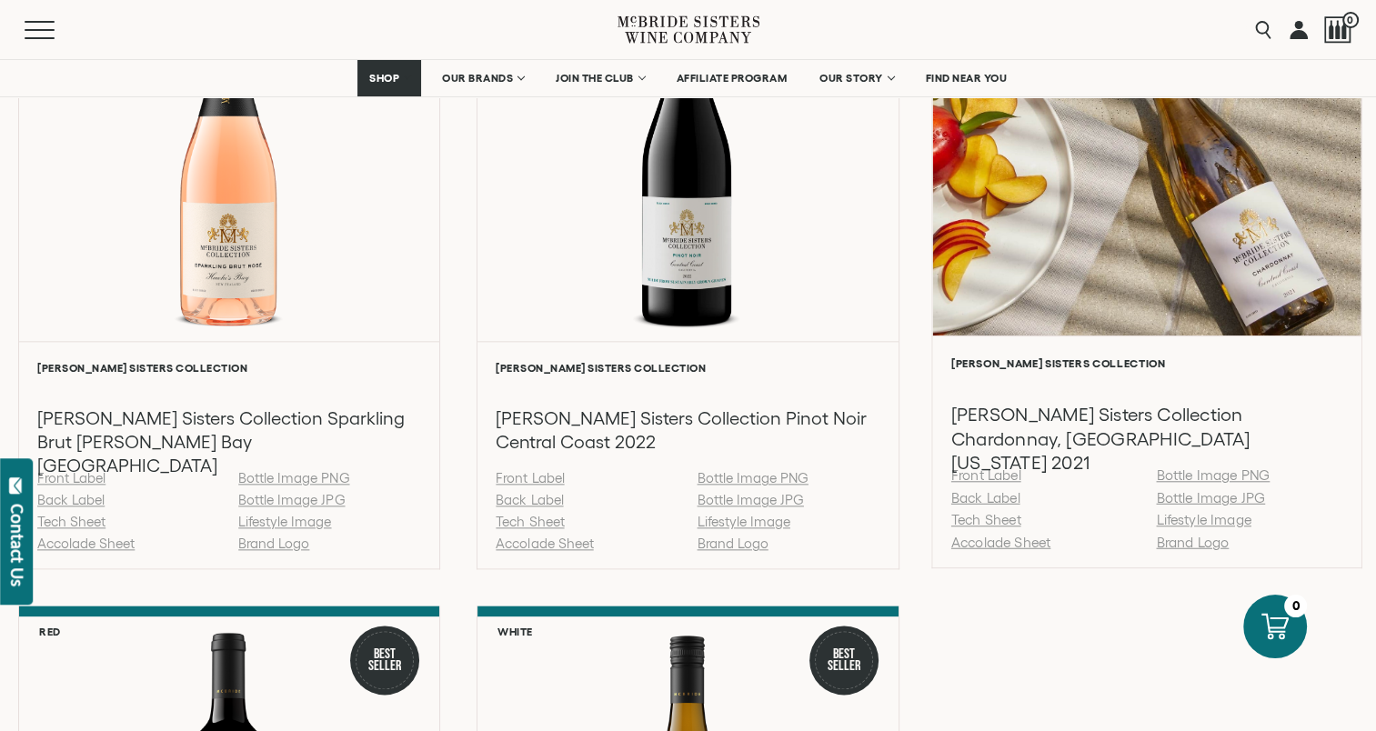
click at [993, 520] on link "Tech Sheet" at bounding box center [986, 519] width 70 height 15
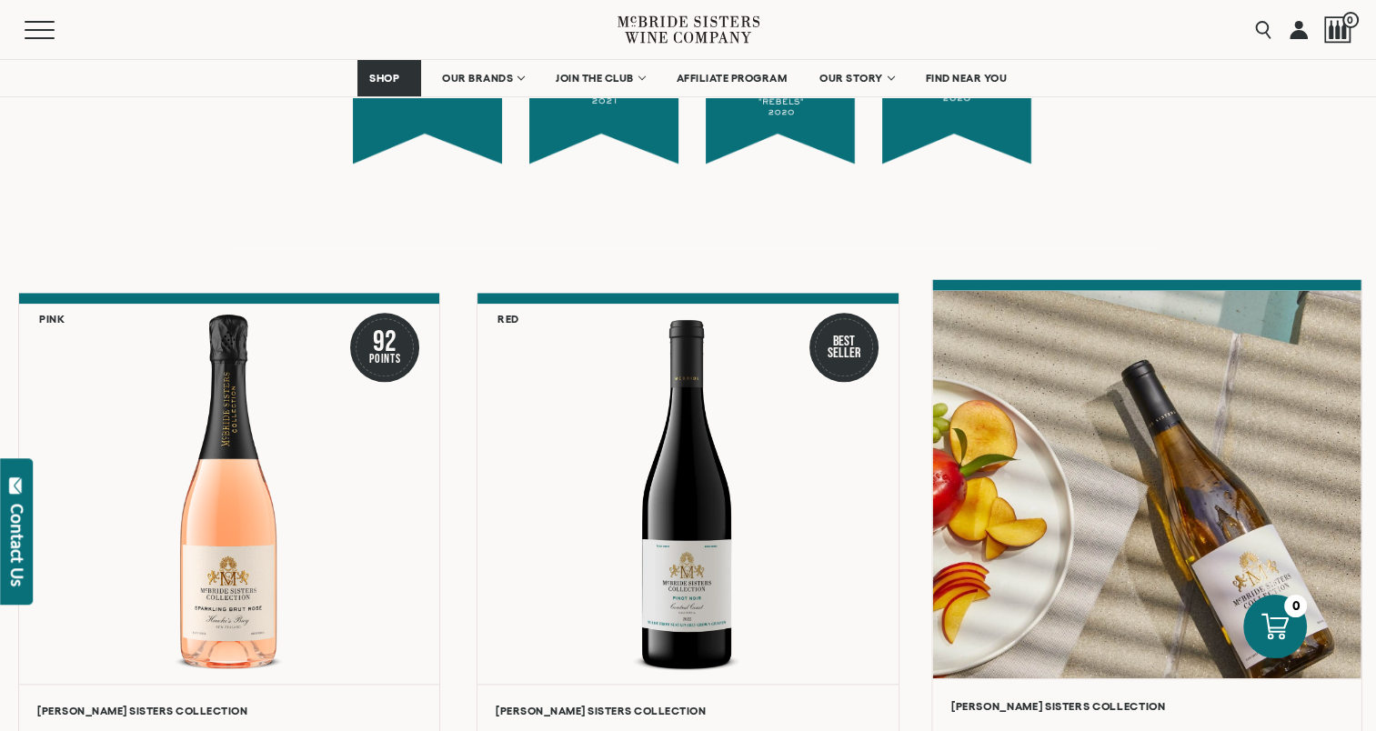
scroll to position [1910, 0]
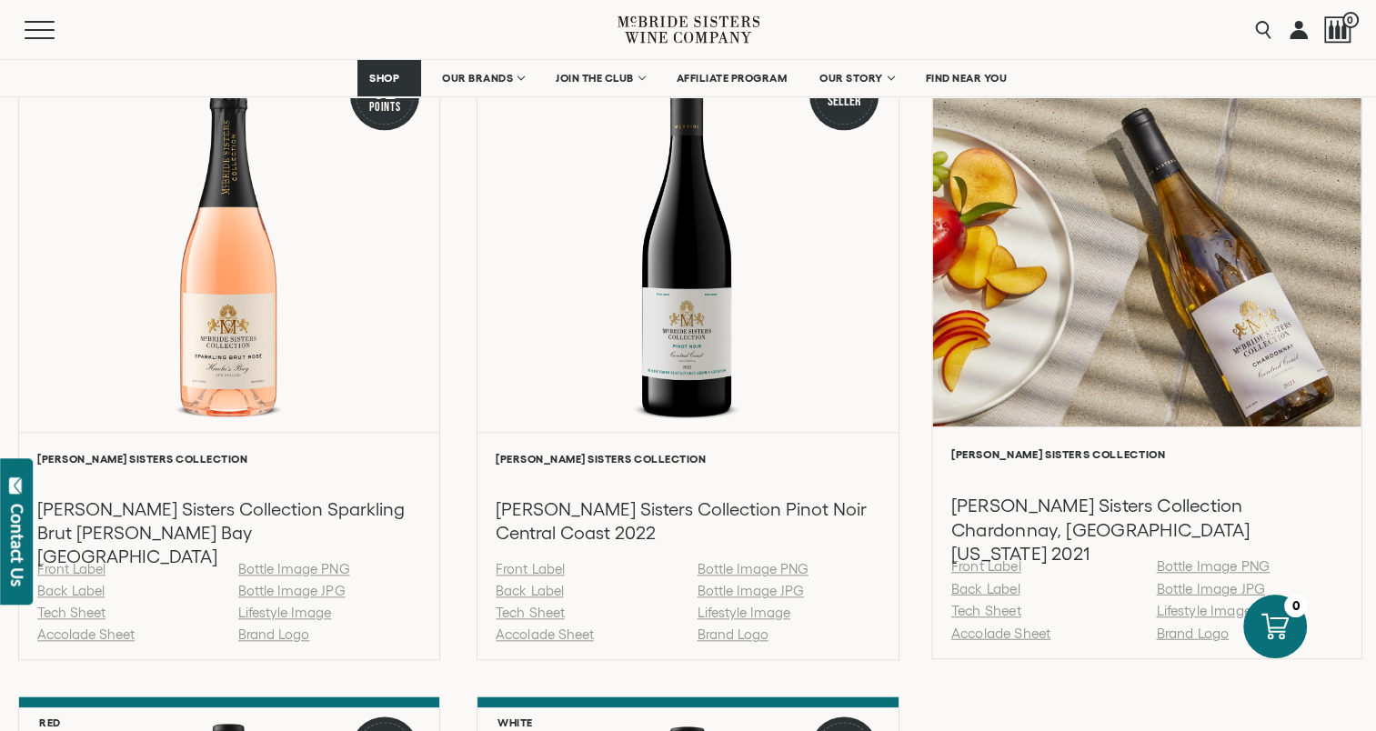
click at [1006, 615] on link "Tech Sheet" at bounding box center [986, 610] width 70 height 15
